Goal: Information Seeking & Learning: Learn about a topic

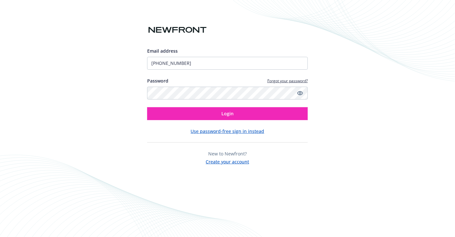
click at [192, 70] on div "Email address 647-828-5587 Password Forgot your password? Login" at bounding box center [227, 84] width 161 height 73
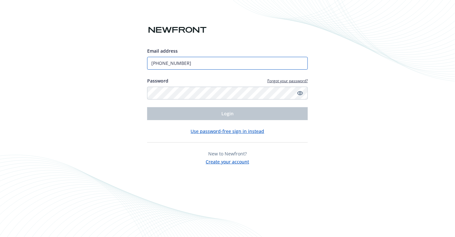
click at [184, 61] on input "647-828-5587" at bounding box center [227, 63] width 161 height 13
type input "[PERSON_NAME][EMAIL_ADDRESS][PERSON_NAME][DOMAIN_NAME]"
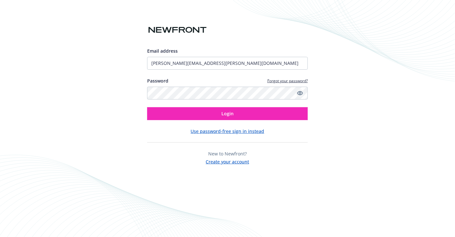
click at [303, 94] on link "Show password" at bounding box center [300, 93] width 8 height 8
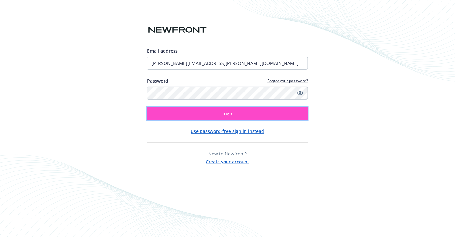
click at [247, 114] on button "Login" at bounding box center [227, 113] width 161 height 13
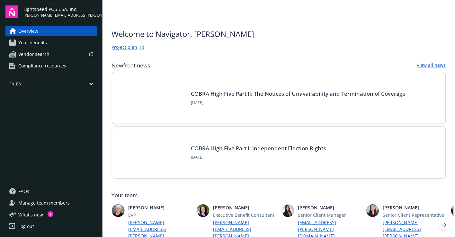
scroll to position [5, 0]
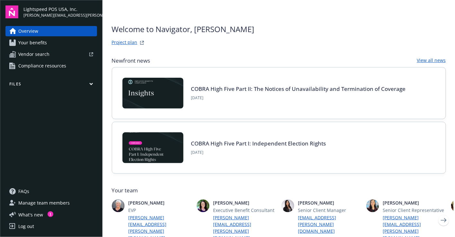
click at [74, 43] on link "Your benefits" at bounding box center [51, 43] width 92 height 10
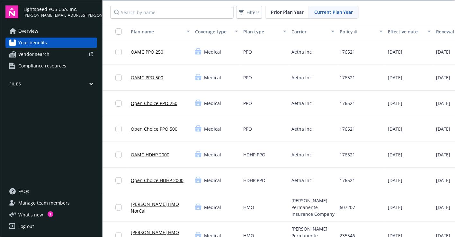
drag, startPoint x: 78, startPoint y: 10, endPoint x: 23, endPoint y: 9, distance: 54.6
click at [23, 9] on span "Lightspeed POS USA, Inc." at bounding box center [60, 9] width 74 height 7
click at [39, 9] on span "Lightspeed POS USA, Inc." at bounding box center [60, 9] width 74 height 7
click at [149, 51] on link "OAMC PPO 250" at bounding box center [147, 51] width 32 height 7
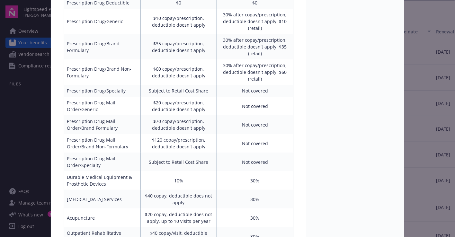
scroll to position [456, 0]
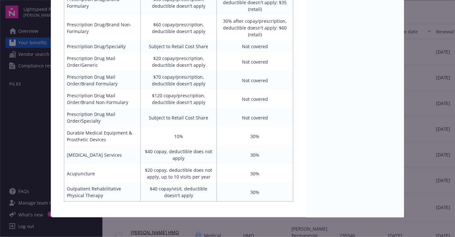
click at [25, 104] on div "Medical - OAMC PPO 250 - Medical PPO OAMC PPO 250 Benefit attributes Benefit In…" at bounding box center [227, 118] width 455 height 237
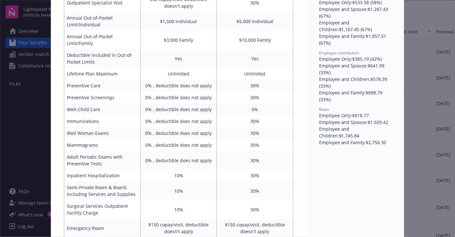
scroll to position [0, 0]
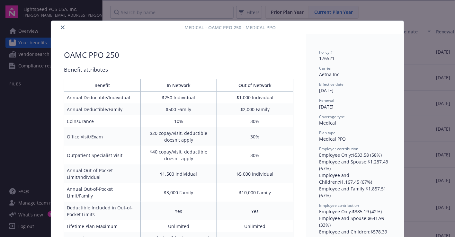
click at [60, 26] on button "close" at bounding box center [63, 27] width 8 height 8
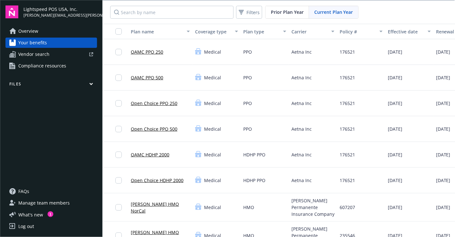
click at [92, 84] on icon "button" at bounding box center [91, 84] width 4 height 3
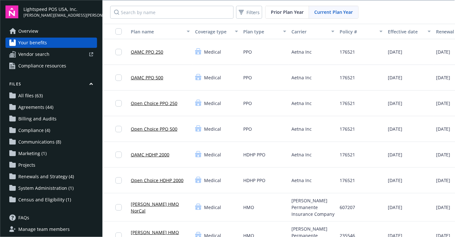
click at [43, 107] on span "Agreements (44)" at bounding box center [35, 107] width 35 height 10
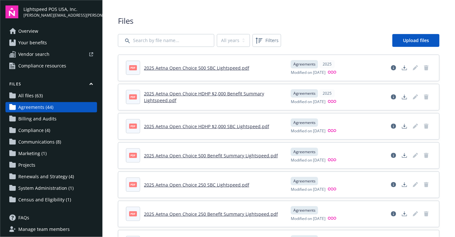
click at [205, 68] on link "2025 Aetna Open Choice 500 SBC Lightspeed.pdf" at bounding box center [196, 68] width 105 height 6
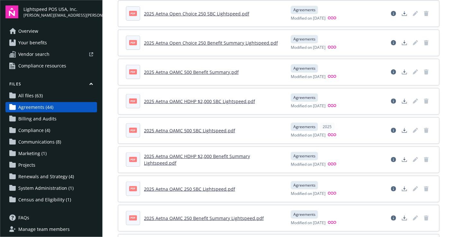
scroll to position [172, 0]
click at [206, 12] on link "2025 Aetna Open Choice 250 SBC Lightspeed.pdf" at bounding box center [196, 13] width 105 height 6
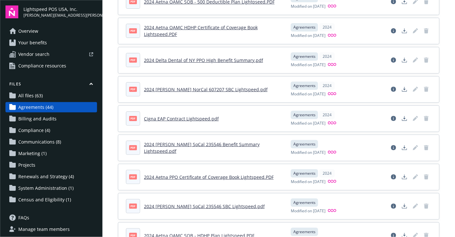
scroll to position [622, 0]
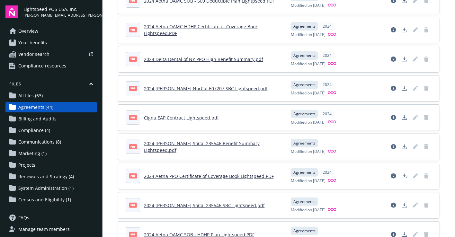
click at [166, 115] on link "Cigna EAP Contract Lightspeed.pdf" at bounding box center [181, 118] width 75 height 6
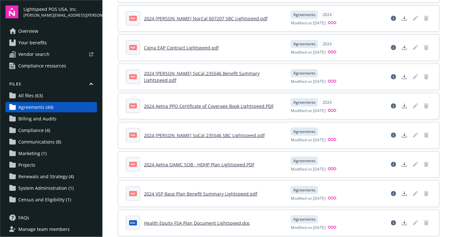
scroll to position [695, 0]
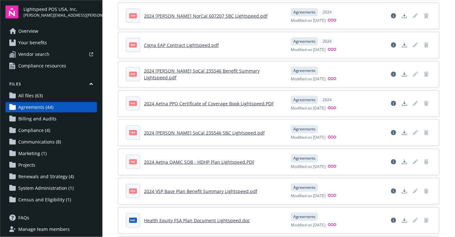
click at [213, 101] on link "2024 Aetna PPO Certificate of Coverage Book Lightspeed.PDF" at bounding box center [209, 104] width 130 height 6
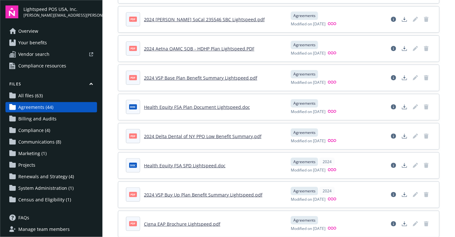
scroll to position [810, 0]
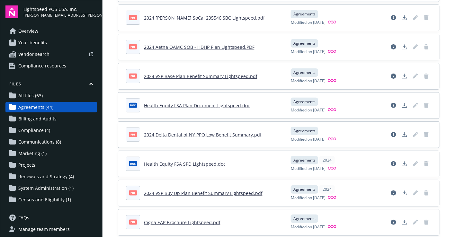
click at [227, 102] on link "Health Equity FSA Plan Document Lightspeed.doc" at bounding box center [197, 105] width 106 height 6
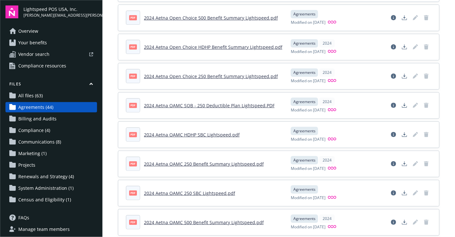
scroll to position [1103, 0]
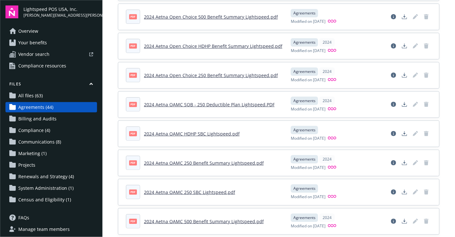
click at [14, 13] on img at bounding box center [11, 11] width 13 height 13
click at [47, 8] on span "Lightspeed POS USA, Inc." at bounding box center [60, 9] width 74 height 7
click at [47, 15] on span "[PERSON_NAME][EMAIL_ADDRESS][PERSON_NAME][DOMAIN_NAME]" at bounding box center [60, 16] width 74 height 6
click at [26, 33] on span "Overview" at bounding box center [28, 31] width 20 height 10
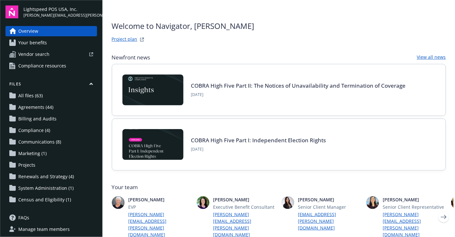
scroll to position [11, 0]
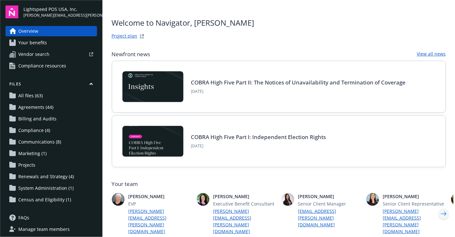
click at [445, 212] on icon "Next" at bounding box center [444, 214] width 6 height 4
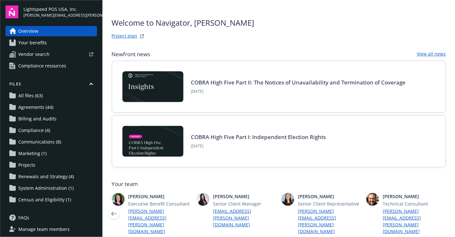
click at [114, 208] on icon "Previous" at bounding box center [114, 213] width 10 height 13
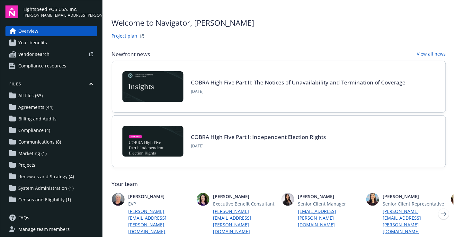
click at [128, 36] on link "Project plan" at bounding box center [125, 36] width 26 height 8
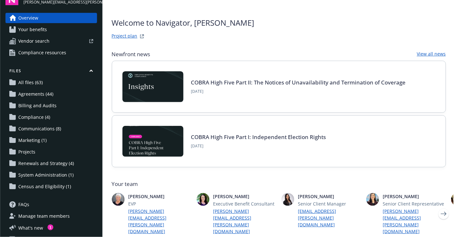
scroll to position [26, 0]
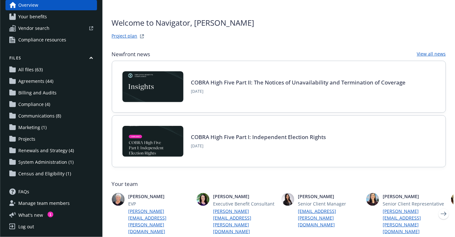
click at [41, 151] on span "Renewals and Strategy (4)" at bounding box center [46, 150] width 56 height 10
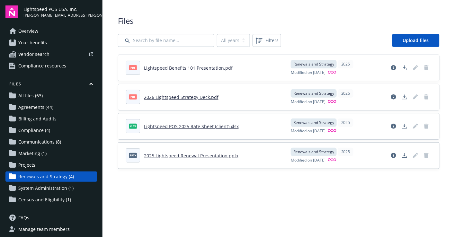
click at [181, 154] on link "2025 Lightspeed Renewal Presentation.pptx" at bounding box center [191, 156] width 94 height 6
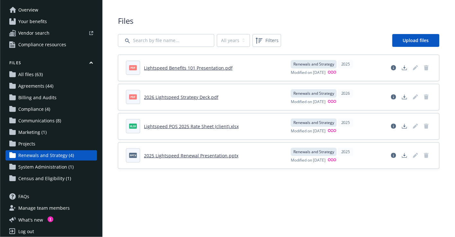
scroll to position [26, 0]
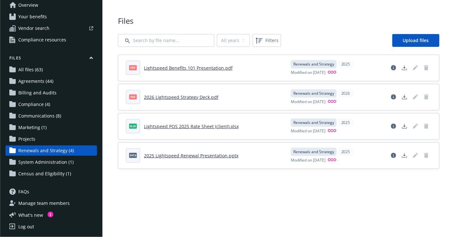
click at [49, 171] on span "Census and Eligibility (1)" at bounding box center [44, 174] width 53 height 10
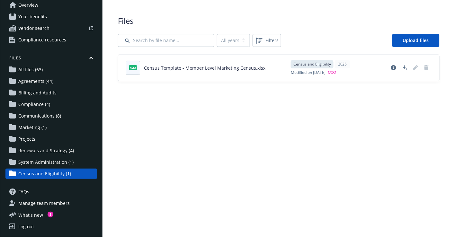
click at [36, 116] on span "Communications (8)" at bounding box center [39, 116] width 43 height 10
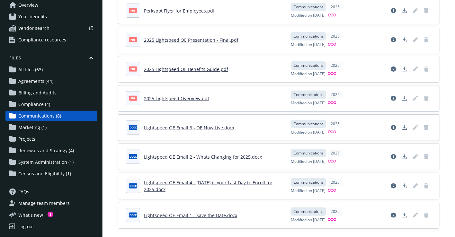
scroll to position [62, 0]
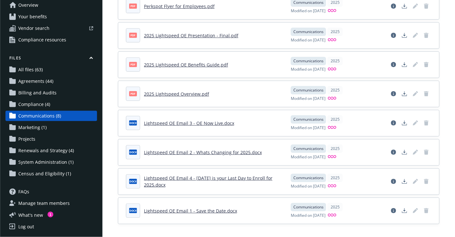
click at [35, 104] on span "Compliance (4)" at bounding box center [34, 104] width 32 height 10
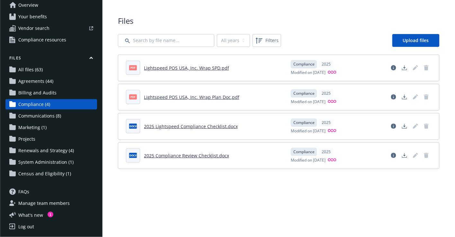
click at [161, 66] on link "Lightspeed POS USA, Inc. Wrap SPD.pdf" at bounding box center [186, 68] width 85 height 6
